Goal: Feedback & Contribution: Contribute content

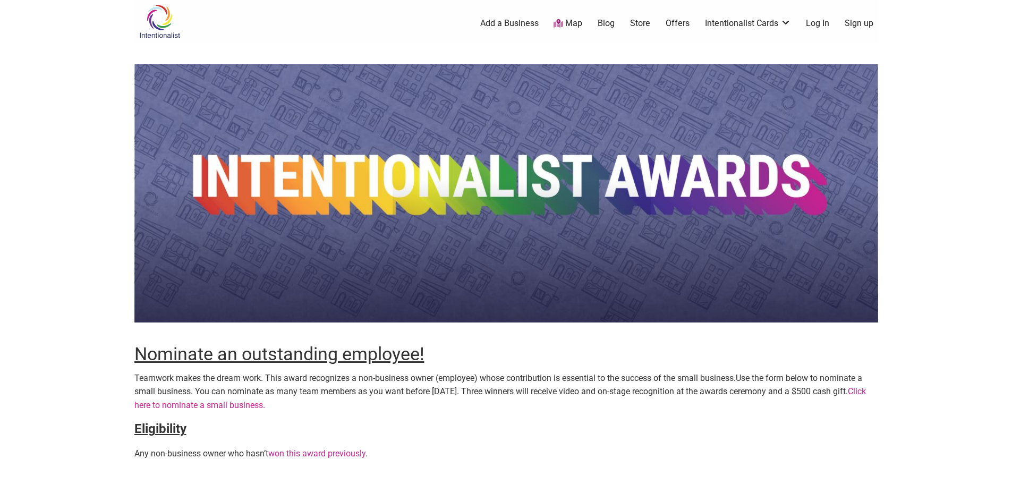
click at [302, 405] on link "Click here to nominate a small business." at bounding box center [499, 398] width 731 height 24
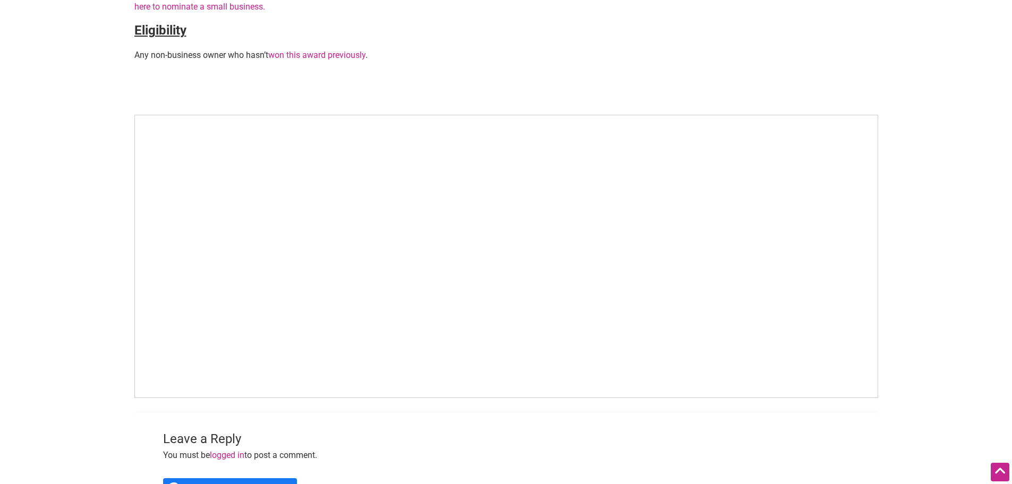
scroll to position [531, 0]
